Goal: Task Accomplishment & Management: Use online tool/utility

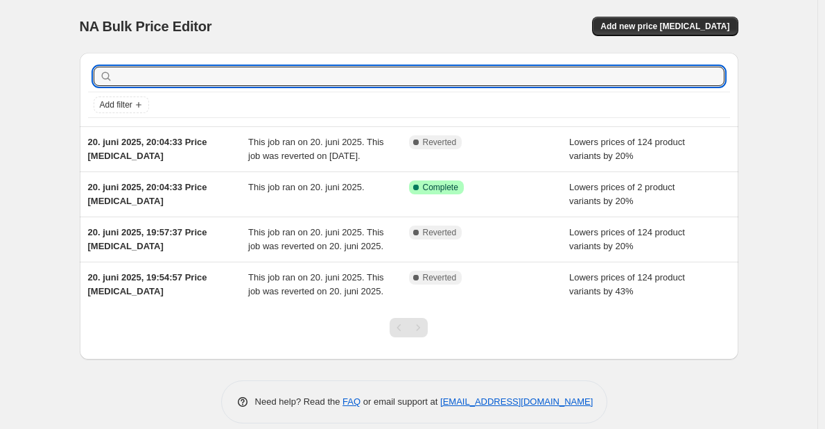
drag, startPoint x: 0, startPoint y: 0, endPoint x: 279, endPoint y: 55, distance: 284.8
click at [315, 73] on input "text" at bounding box center [420, 76] width 609 height 19
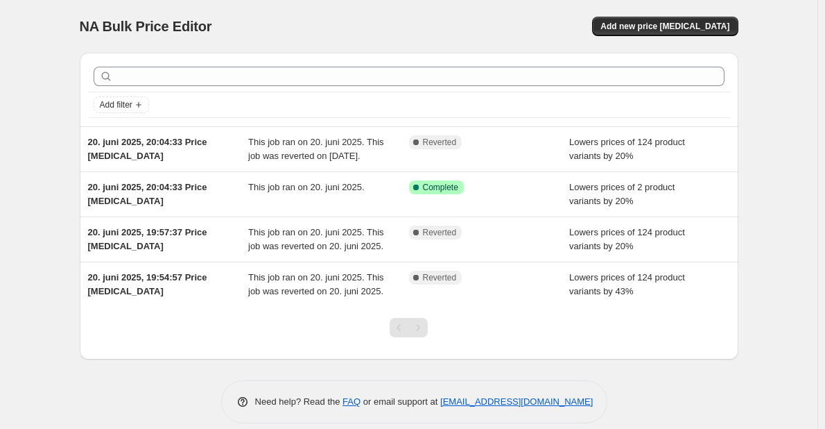
click at [38, 146] on div "NA Bulk Price Editor. This page is ready NA Bulk Price Editor Add new price cha…" at bounding box center [409, 222] width 818 height 444
click at [41, 51] on div "NA Bulk Price Editor. This page is ready NA Bulk Price Editor Add new price cha…" at bounding box center [409, 222] width 818 height 444
click at [37, 150] on div "NA Bulk Price Editor. This page is ready NA Bulk Price Editor Add new price cha…" at bounding box center [409, 222] width 818 height 444
